Goal: Task Accomplishment & Management: Manage account settings

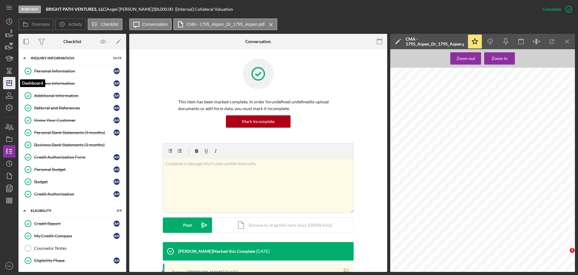
click at [13, 81] on icon "Icon/Dashboard" at bounding box center [9, 82] width 15 height 15
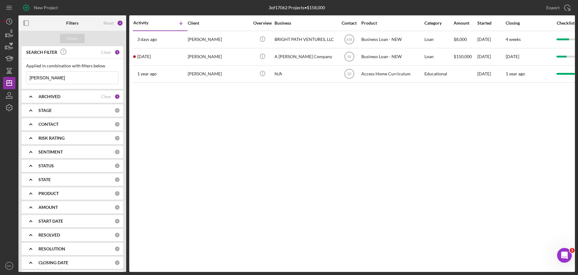
drag, startPoint x: 48, startPoint y: 76, endPoint x: -2, endPoint y: 71, distance: 50.1
click at [0, 71] on html "New Project 3 of 17062 Projects • $158,000 [PERSON_NAME] Export Icon/Export Fil…" at bounding box center [289, 137] width 578 height 275
type input "[PERSON_NAME]"
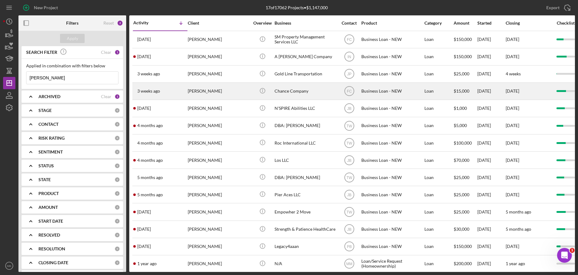
click at [226, 91] on div "[PERSON_NAME]" at bounding box center [219, 91] width 62 height 16
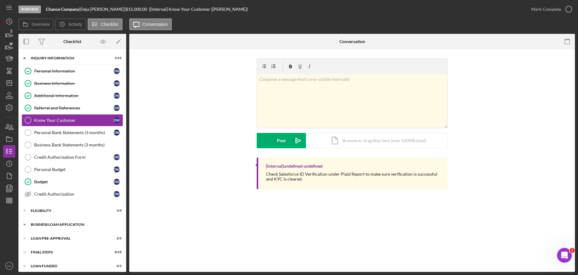
click at [55, 222] on div "Icon/Expander BUSINESS LOAN APPLICATION 16 / 27" at bounding box center [72, 224] width 108 height 12
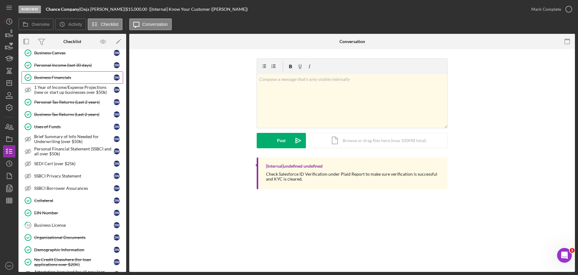
scroll to position [308, 0]
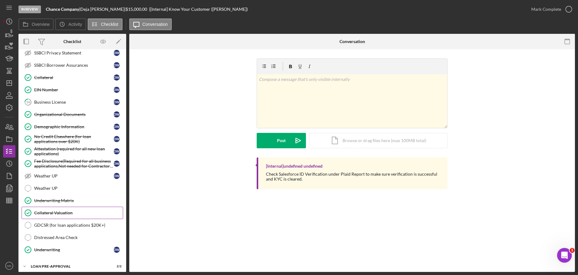
click at [61, 212] on div "Collateral Valuation" at bounding box center [78, 212] width 89 height 5
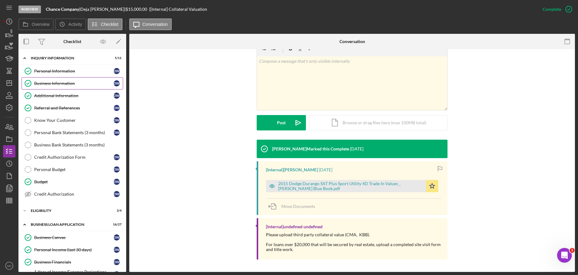
click at [68, 80] on link "Business Information Business Information D W" at bounding box center [72, 83] width 101 height 12
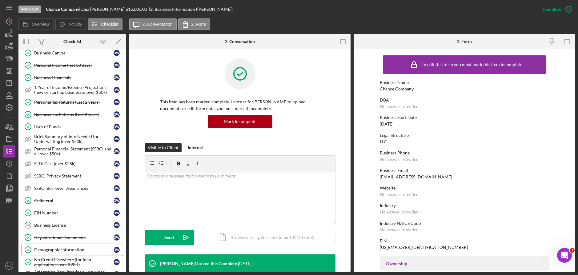
scroll to position [246, 0]
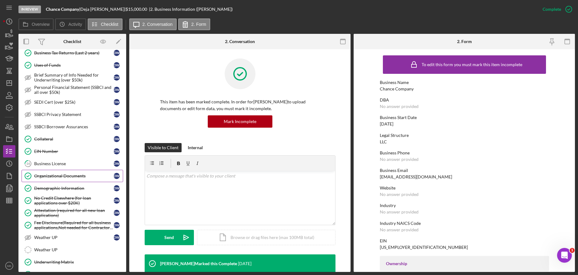
click at [59, 177] on div "Organizational Documents" at bounding box center [73, 175] width 79 height 5
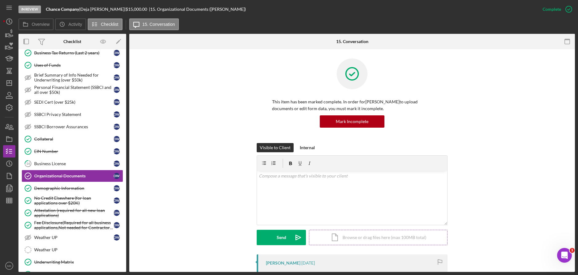
scroll to position [154, 0]
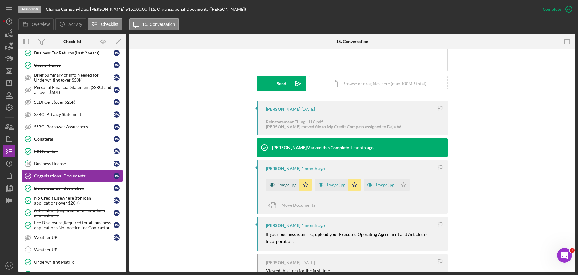
click at [280, 188] on div "image.jpg" at bounding box center [283, 185] width 34 height 12
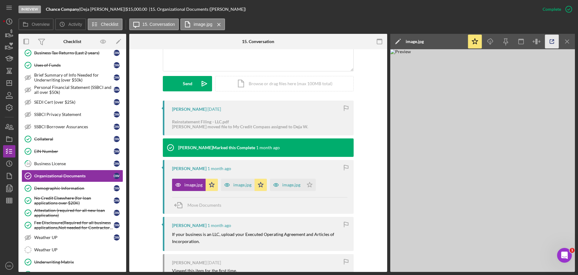
click at [549, 40] on icon "button" at bounding box center [552, 42] width 14 height 14
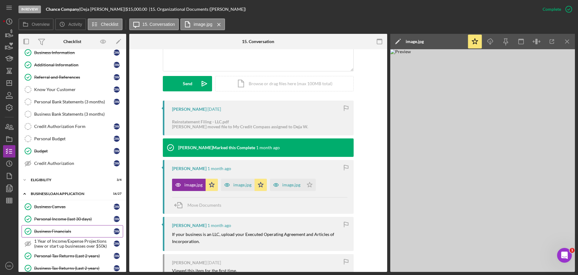
scroll to position [0, 0]
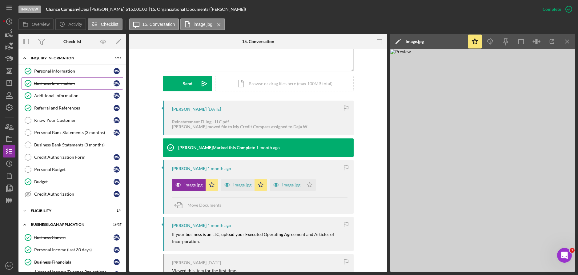
click at [61, 81] on div "Business Information" at bounding box center [73, 83] width 79 height 5
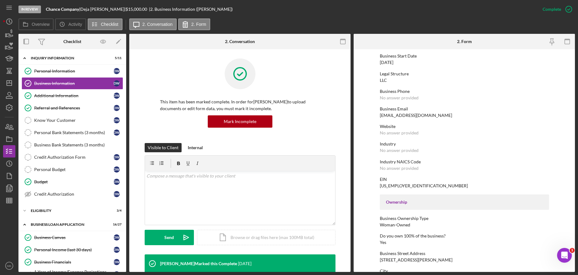
scroll to position [123, 0]
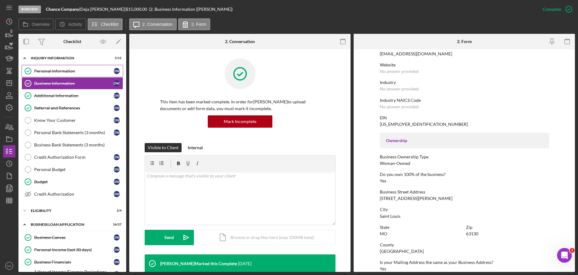
click at [61, 75] on link "Personal Information Personal Information D W" at bounding box center [72, 71] width 101 height 12
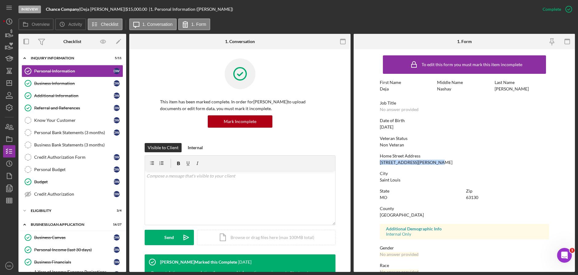
drag, startPoint x: 435, startPoint y: 161, endPoint x: 378, endPoint y: 161, distance: 56.3
click at [379, 161] on div "Home Street Address [STREET_ADDRESS][PERSON_NAME]" at bounding box center [463, 158] width 169 height 11
copy div "[STREET_ADDRESS][PERSON_NAME]"
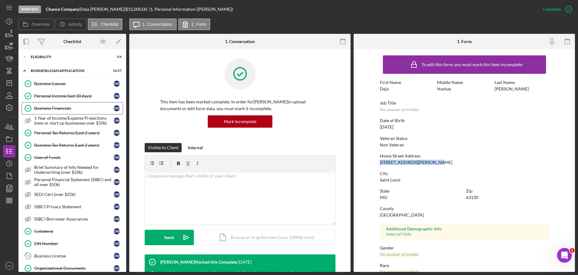
scroll to position [185, 0]
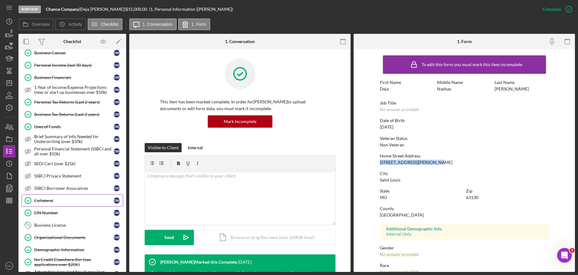
click at [54, 200] on div "Collateral" at bounding box center [73, 200] width 79 height 5
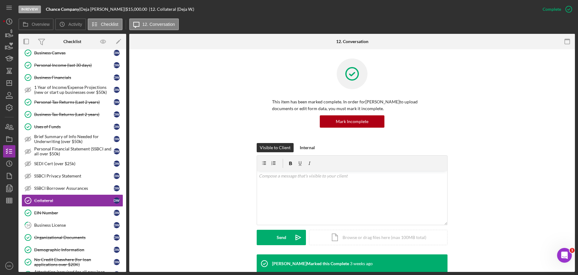
scroll to position [154, 0]
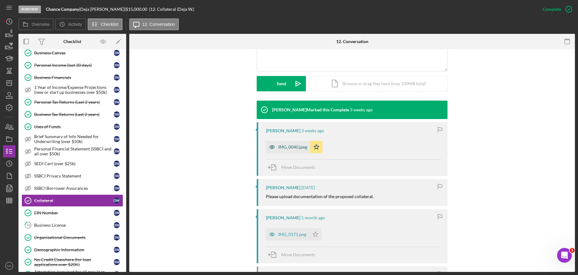
click at [294, 147] on div "IMG_0040.jpeg" at bounding box center [292, 147] width 29 height 5
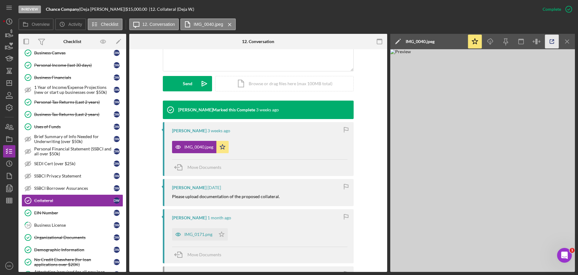
click at [554, 39] on icon "button" at bounding box center [552, 42] width 14 height 14
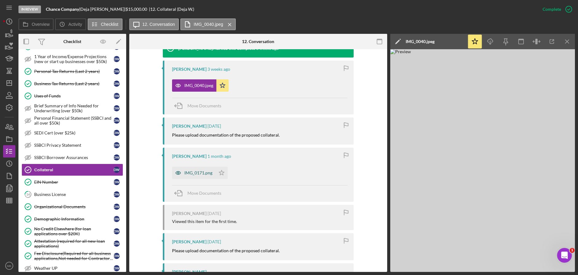
click at [200, 173] on div "IMG_0171.png" at bounding box center [198, 172] width 28 height 5
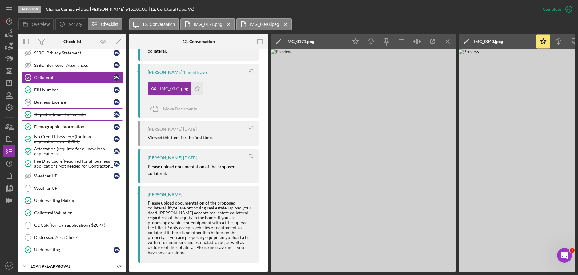
scroll to position [338, 0]
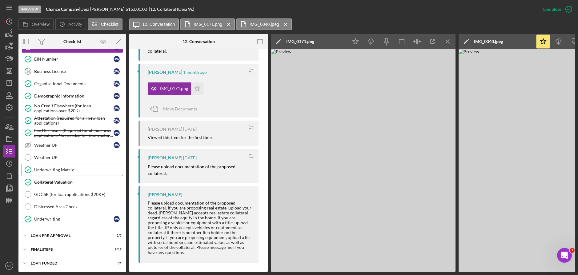
click at [72, 175] on link "Underwriting Matrix Underwriting Matrix" at bounding box center [72, 170] width 101 height 12
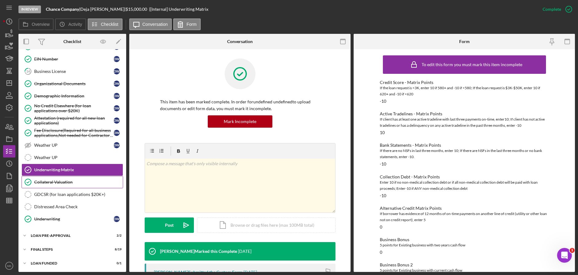
click at [60, 185] on link "Collateral Valuation Collateral Valuation" at bounding box center [72, 182] width 101 height 12
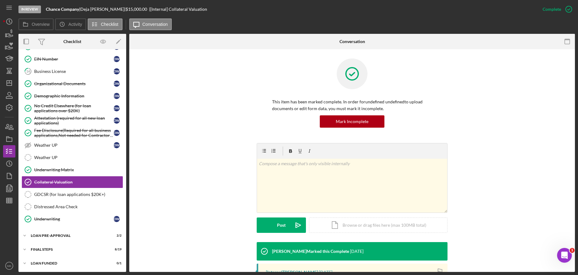
scroll to position [102, 0]
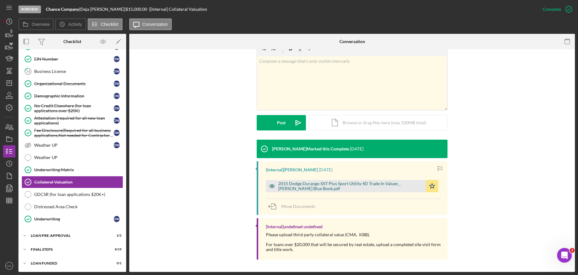
click at [317, 186] on div "2015 Dodge Durango SXT Plus Sport Utility 4D Trade In Values _ [PERSON_NAME] Bl…" at bounding box center [350, 186] width 145 height 10
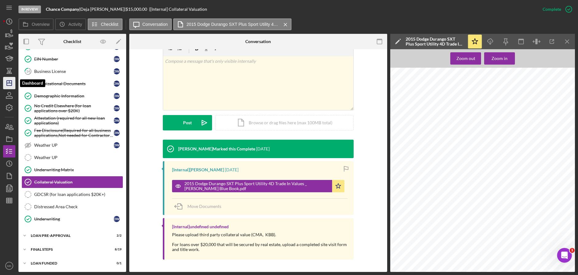
click at [11, 81] on polygon "button" at bounding box center [9, 83] width 5 height 5
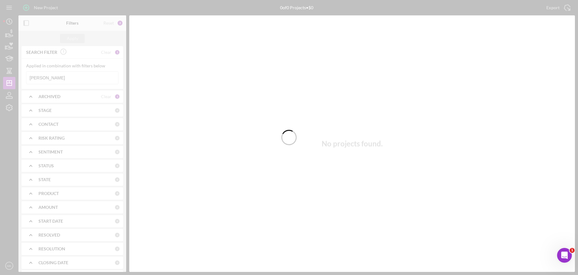
click at [76, 79] on div at bounding box center [289, 137] width 578 height 275
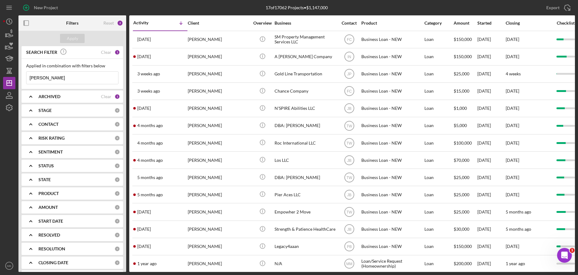
drag, startPoint x: 76, startPoint y: 80, endPoint x: 16, endPoint y: 76, distance: 60.7
click at [16, 76] on div "New Project 17 of 17062 Projects • $1,147,000 [PERSON_NAME] Export Icon/Export …" at bounding box center [288, 136] width 571 height 272
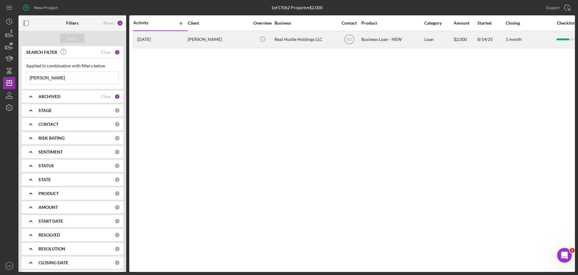
type input "[PERSON_NAME]"
click at [222, 39] on div "[PERSON_NAME]" at bounding box center [219, 39] width 62 height 16
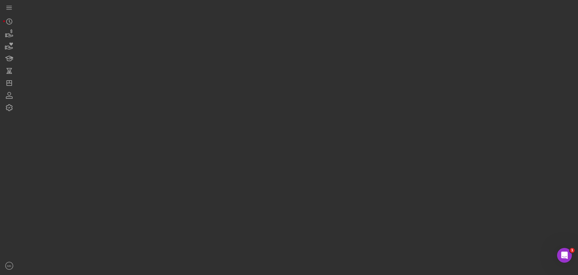
click at [222, 39] on div at bounding box center [296, 136] width 556 height 272
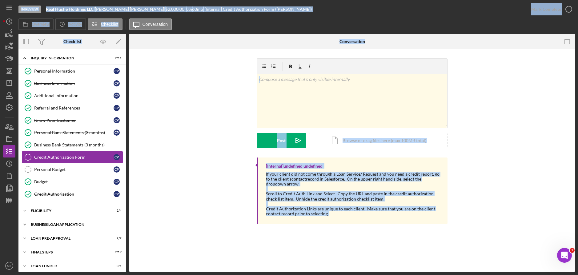
click at [61, 221] on div "Icon/Expander BUSINESS LOAN APPLICATION 22 / 27" at bounding box center [72, 224] width 108 height 12
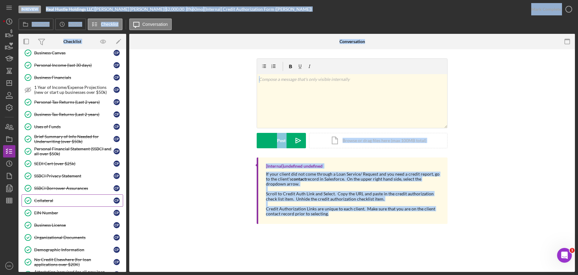
scroll to position [215, 0]
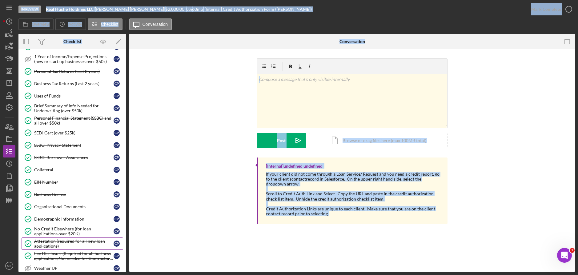
click at [70, 240] on div "Attestation (required for all new loan applications)" at bounding box center [73, 244] width 79 height 10
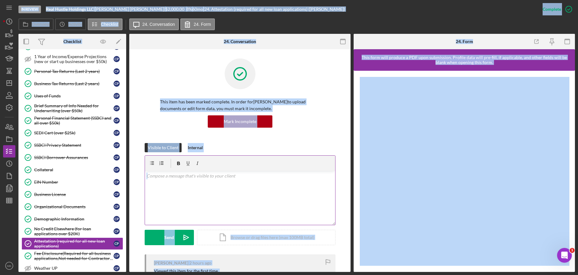
scroll to position [92, 0]
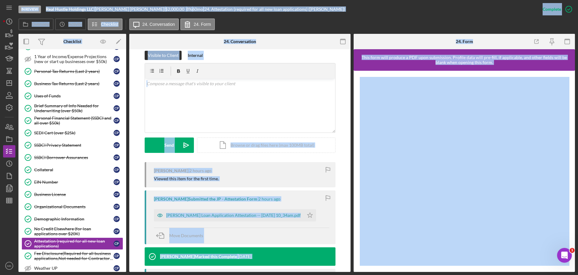
click at [263, 178] on div "Viewed this item for the first time." at bounding box center [241, 178] width 175 height 5
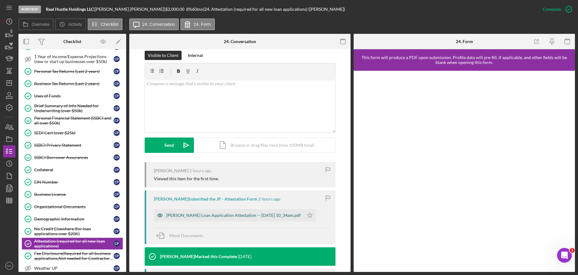
click at [200, 216] on div "[PERSON_NAME] Loan Application Attestation -- [DATE] 10_34am.pdf" at bounding box center [233, 215] width 134 height 5
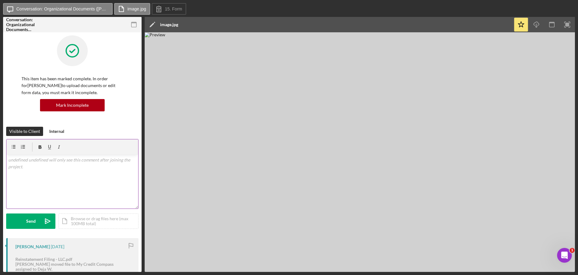
scroll to position [215, 0]
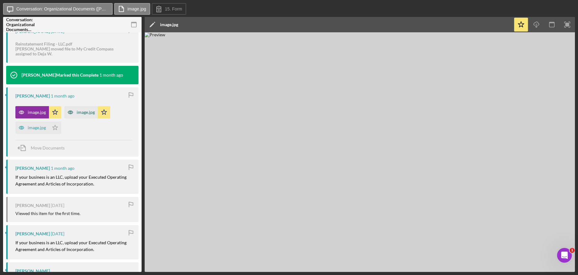
click at [75, 113] on icon "button" at bounding box center [70, 112] width 12 height 12
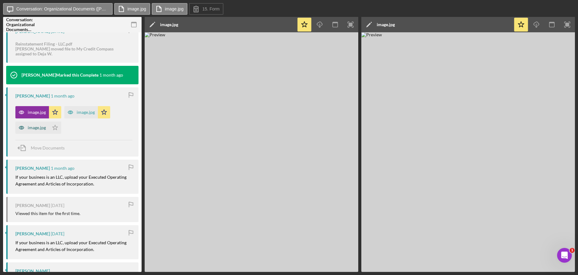
click at [35, 130] on div "image.jpg" at bounding box center [37, 127] width 18 height 5
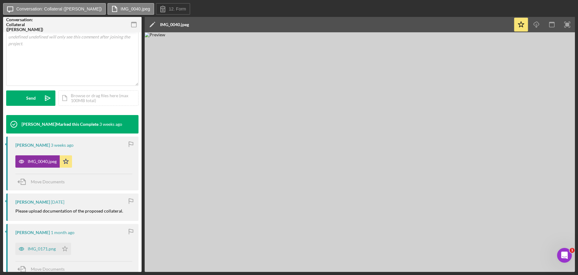
scroll to position [215, 0]
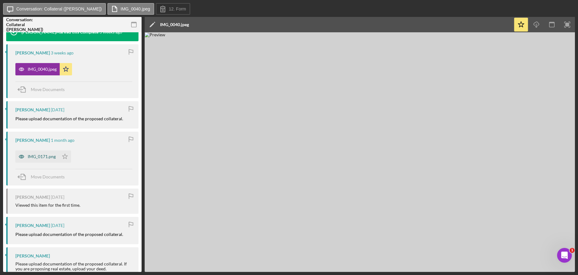
click at [42, 157] on div "IMG_0171.png" at bounding box center [42, 156] width 28 height 5
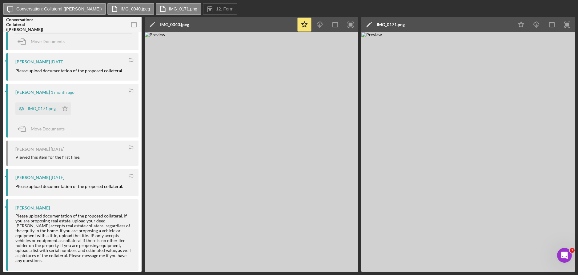
scroll to position [109, 0]
